Goal: Communication & Community: Share content

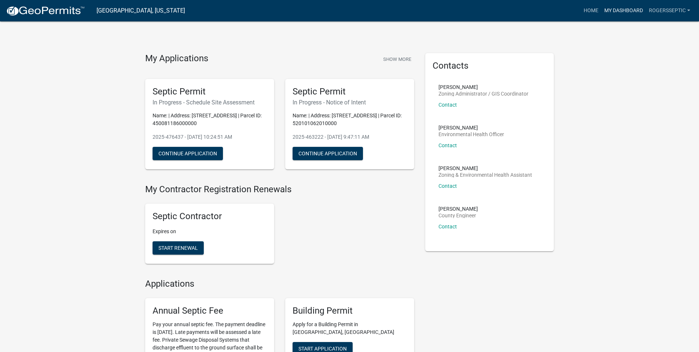
click at [623, 12] on link "My Dashboard" at bounding box center [624, 11] width 45 height 14
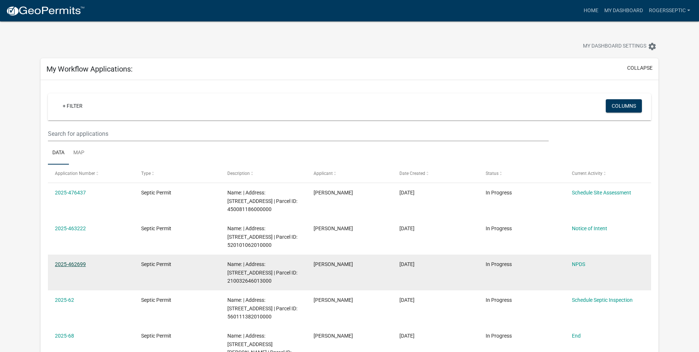
click at [74, 263] on link "2025-462699" at bounding box center [70, 264] width 31 height 6
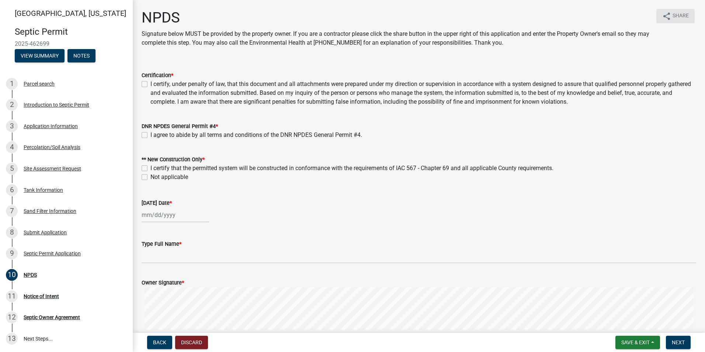
click at [677, 15] on span "Share" at bounding box center [680, 16] width 16 height 9
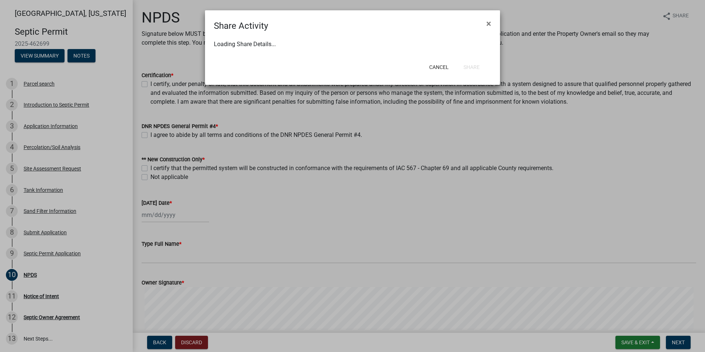
select select "1"
select select "0"
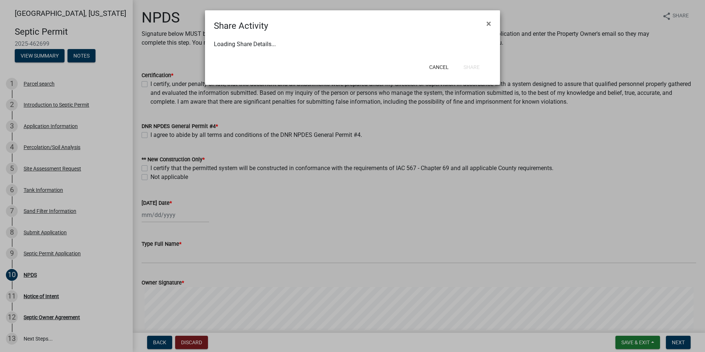
select select "0"
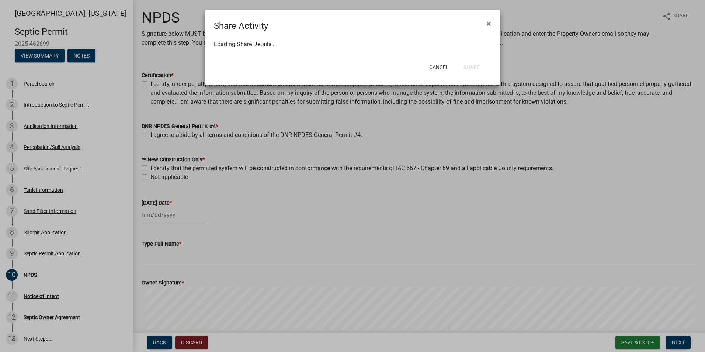
select select "0"
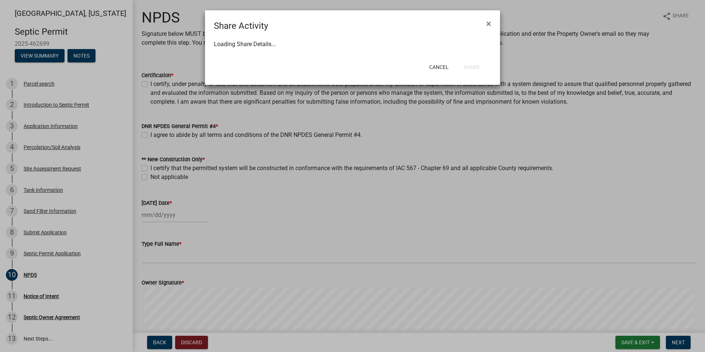
select select "0"
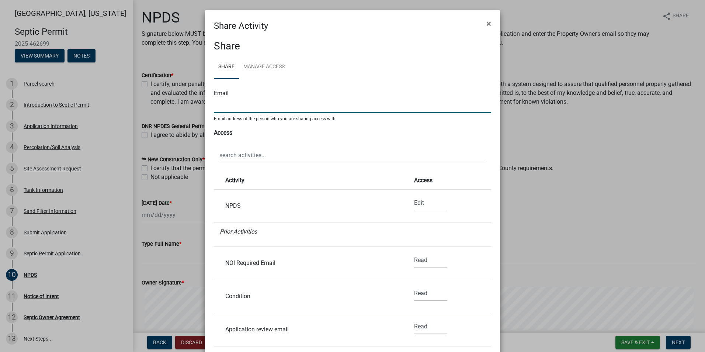
click at [231, 107] on input "text" at bounding box center [352, 105] width 277 height 15
click at [214, 105] on input "text" at bounding box center [352, 105] width 277 height 15
click at [339, 83] on div "Email [PERSON_NAME].[PERSON_NAME] Email address of the person who you are shari…" at bounding box center [352, 100] width 277 height 43
click at [244, 107] on input "[PERSON_NAME].[PERSON_NAME]" at bounding box center [352, 105] width 277 height 15
type input "[PERSON_NAME][EMAIL_ADDRESS][PERSON_NAME][DOMAIN_NAME]"
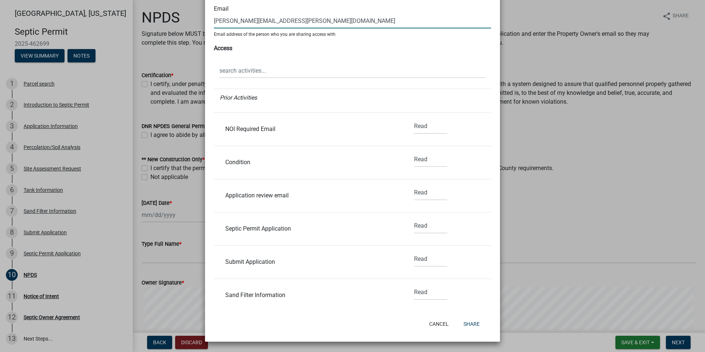
scroll to position [74, 0]
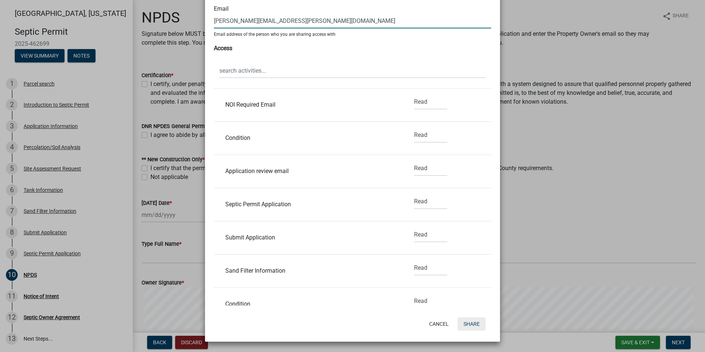
click at [472, 321] on button "Share" at bounding box center [472, 323] width 28 height 13
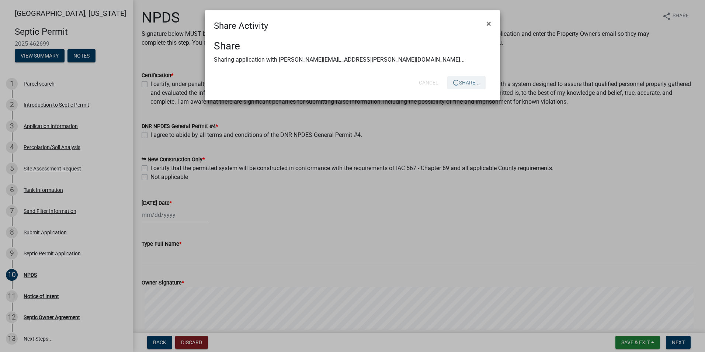
scroll to position [0, 0]
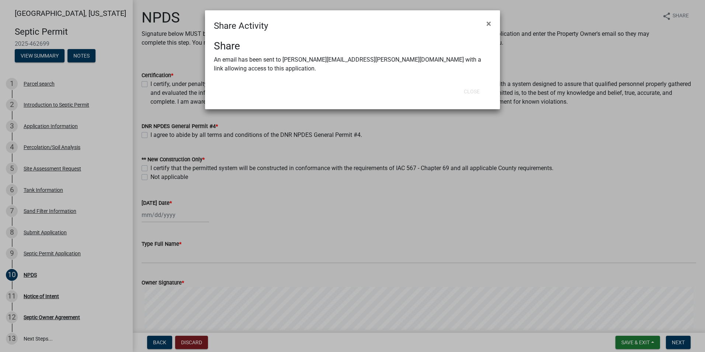
click at [554, 134] on ngb-modal-window "Share Activity × Share An email has been sent to [PERSON_NAME][EMAIL_ADDRESS][P…" at bounding box center [352, 176] width 705 height 352
